Goal: Obtain resource: Download file/media

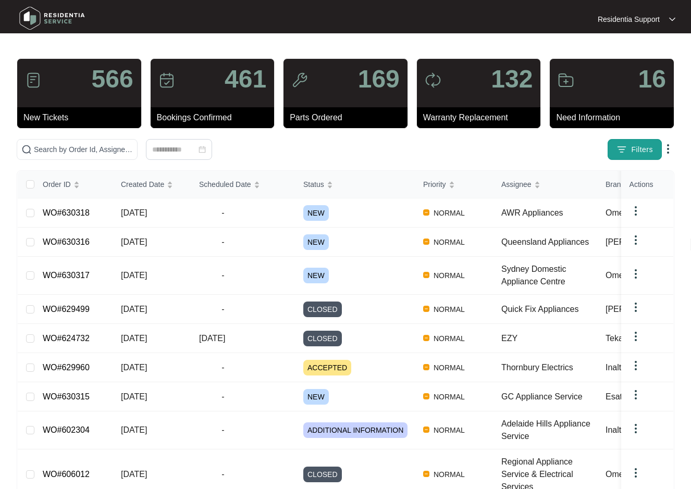
click at [628, 144] on button "Filters" at bounding box center [635, 149] width 54 height 21
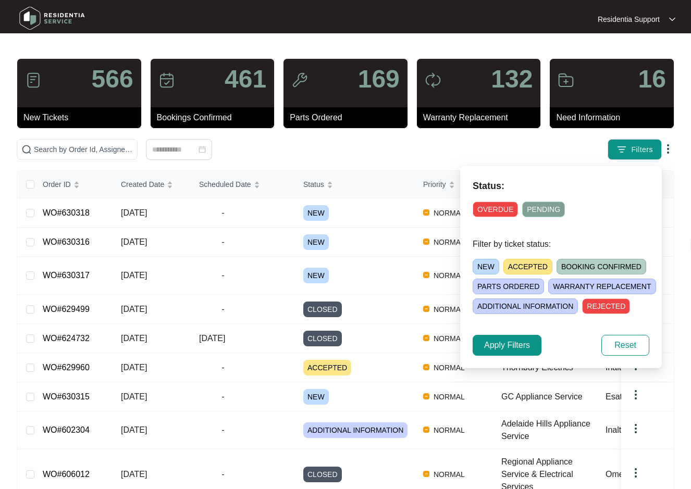
click at [323, 16] on div at bounding box center [346, 19] width 326 height 31
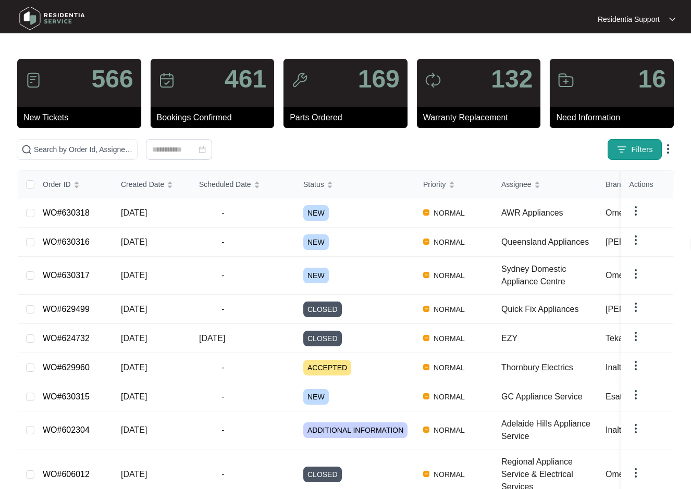
click at [638, 145] on span "Filters" at bounding box center [642, 149] width 22 height 11
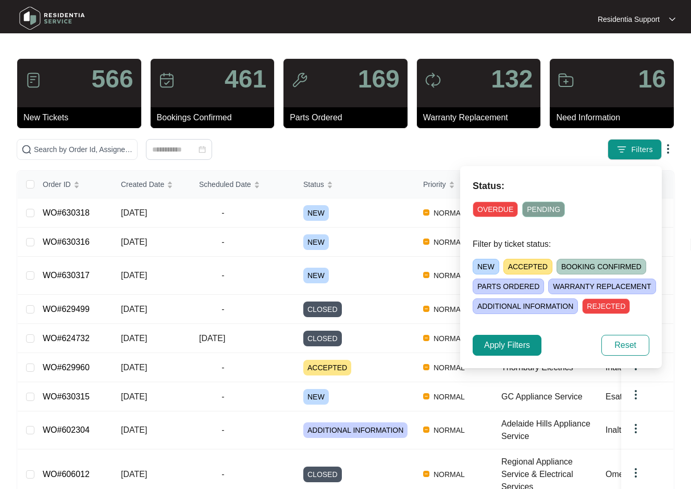
click at [484, 212] on span "OVERDUE" at bounding box center [495, 210] width 45 height 16
click at [507, 344] on span "Apply Filters" at bounding box center [507, 345] width 46 height 13
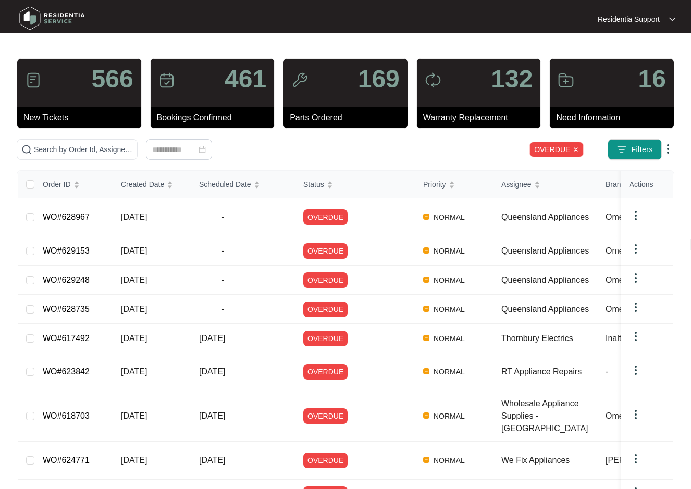
click at [667, 148] on img at bounding box center [668, 149] width 13 height 13
click at [614, 169] on span "Download Tickets CSV" at bounding box center [620, 169] width 92 height 11
click at [667, 150] on img at bounding box center [668, 149] width 13 height 13
click at [621, 168] on span "Download Tickets CSV" at bounding box center [620, 169] width 92 height 11
